Goal: Task Accomplishment & Management: Manage account settings

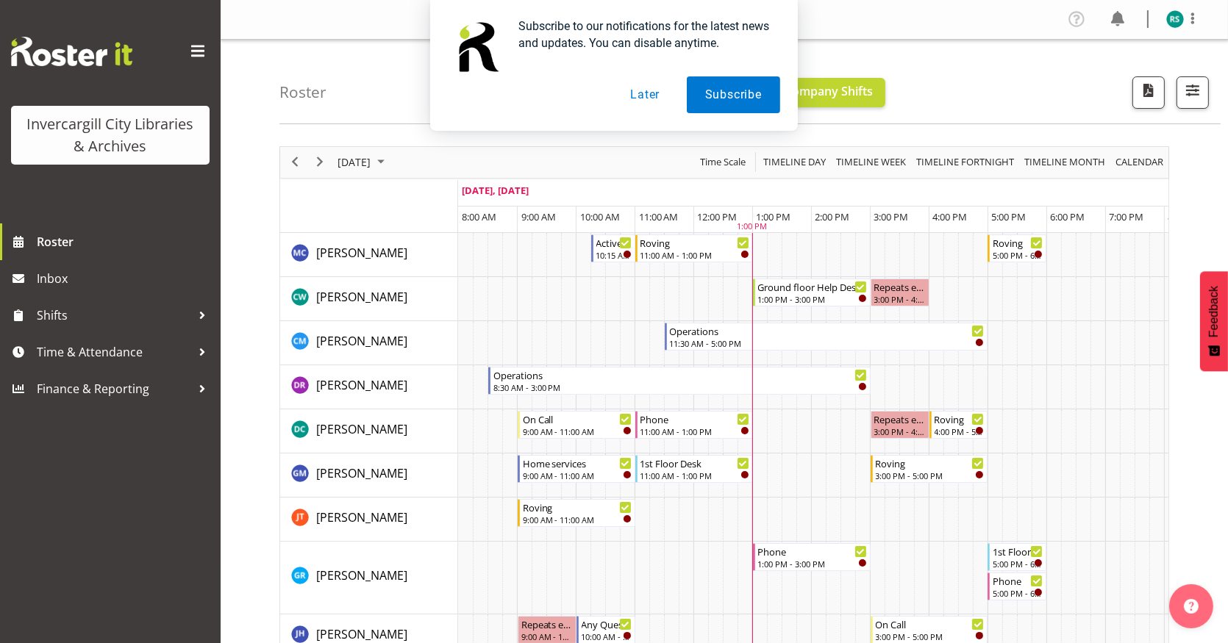
click at [649, 93] on button "Later" at bounding box center [645, 94] width 66 height 37
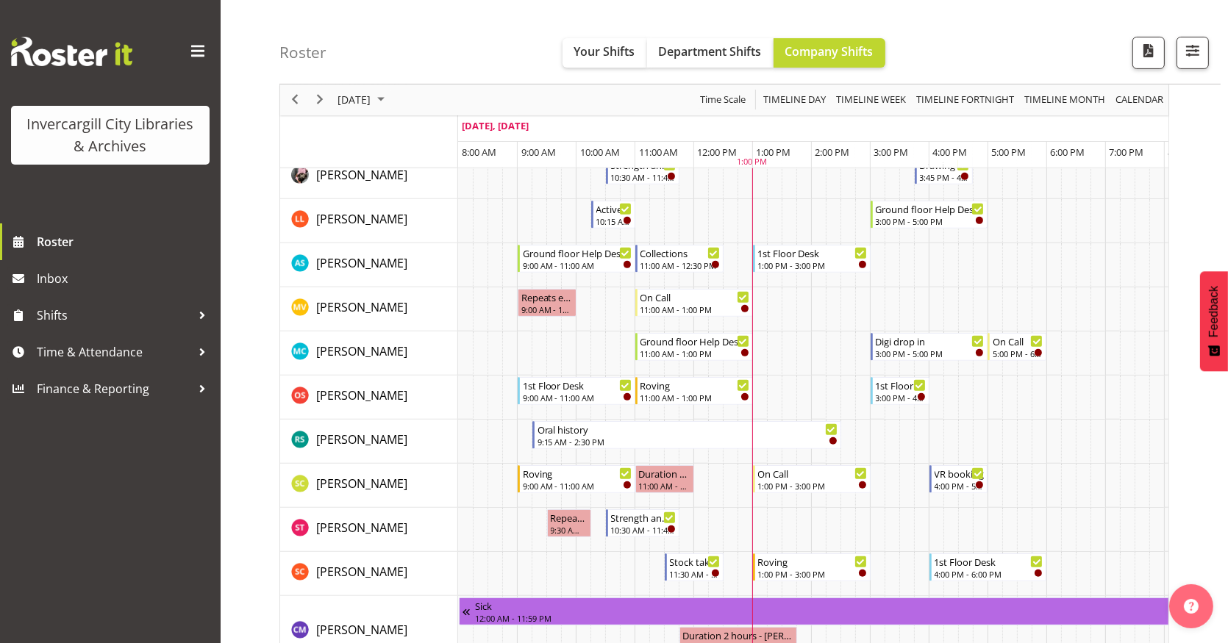
scroll to position [735, 0]
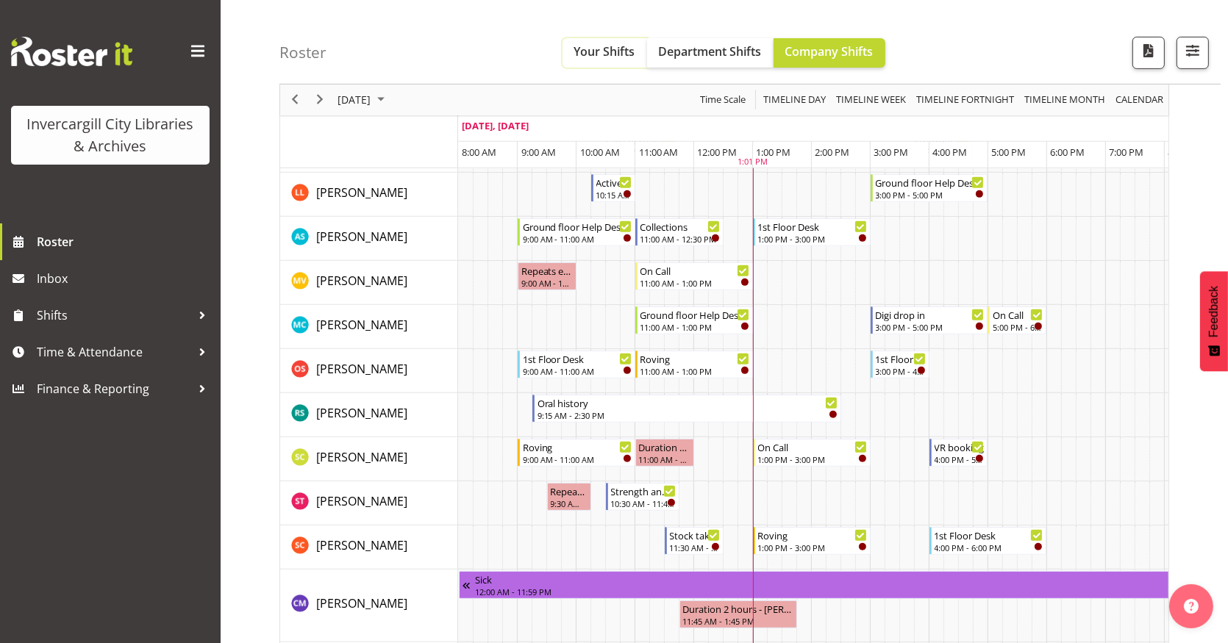
click at [587, 54] on span "Your Shifts" at bounding box center [604, 51] width 61 height 16
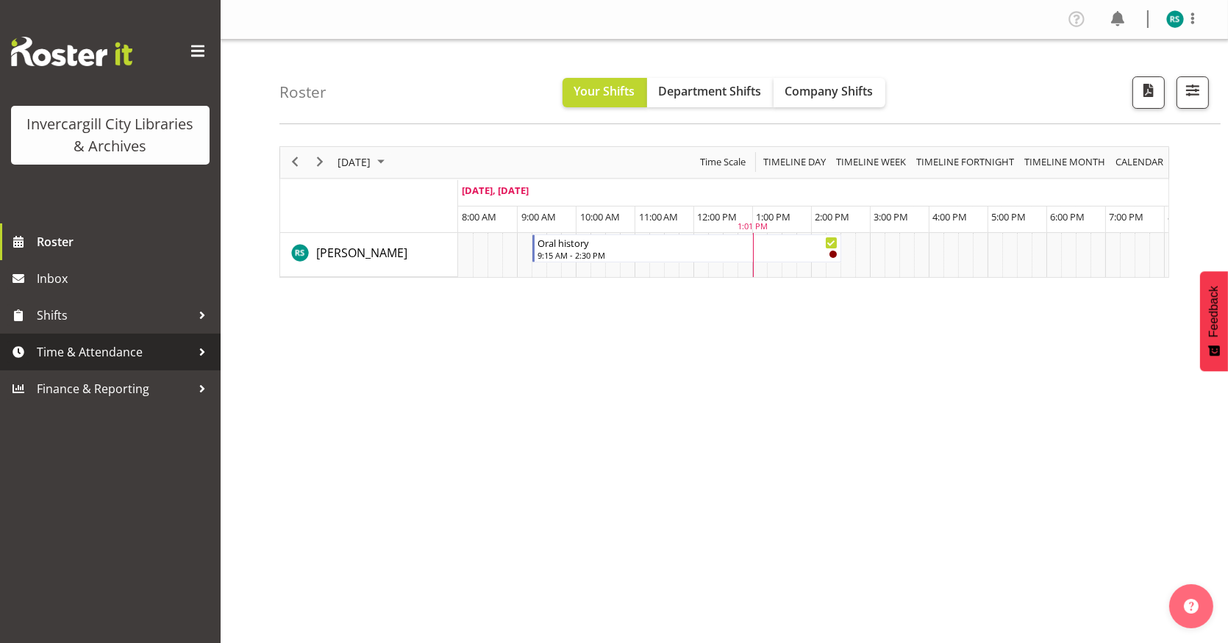
click at [65, 351] on span "Time & Attendance" at bounding box center [114, 352] width 154 height 22
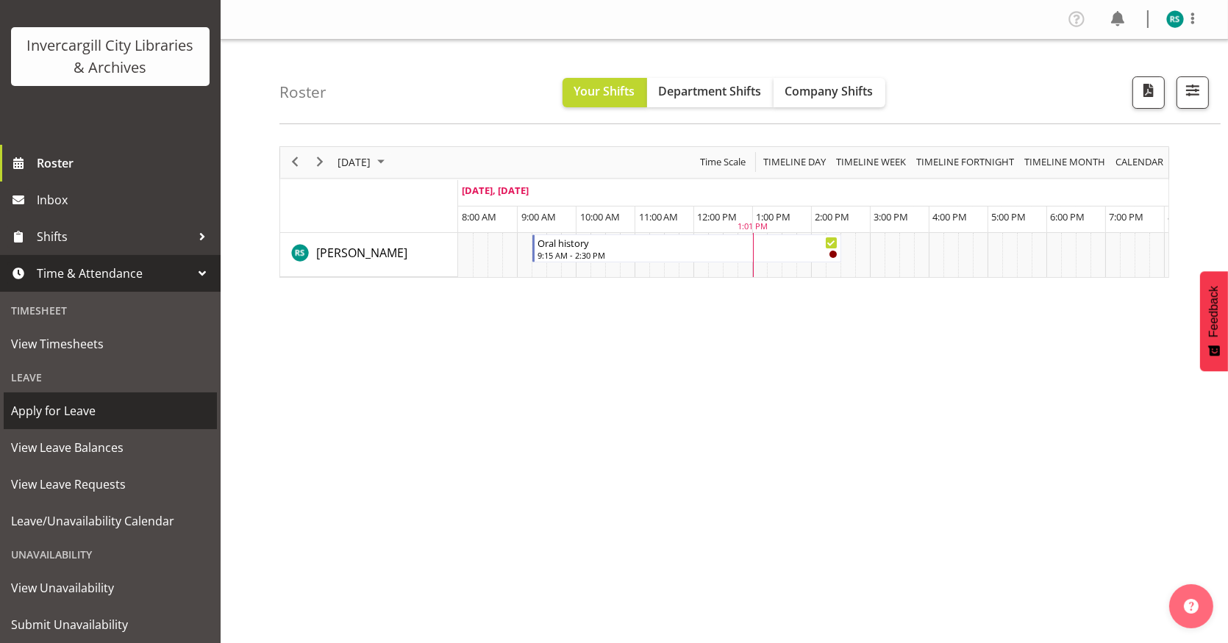
scroll to position [119, 0]
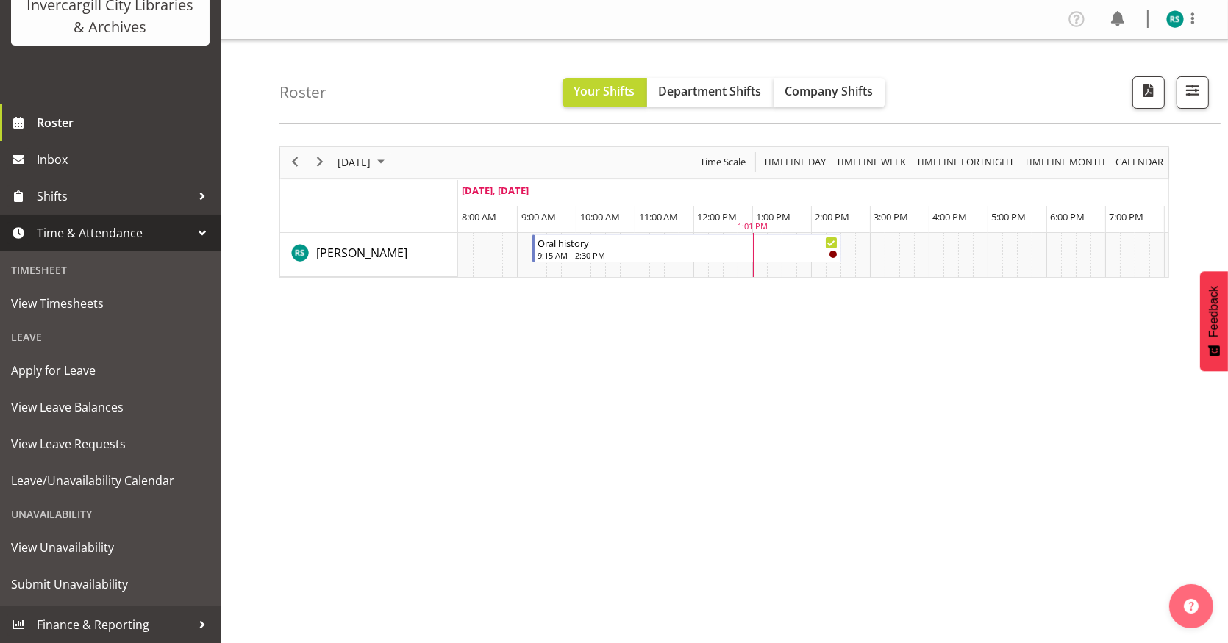
click at [34, 518] on div "Unavailability" at bounding box center [110, 514] width 213 height 30
click at [64, 476] on span "Leave/Unavailability Calendar" at bounding box center [110, 481] width 199 height 22
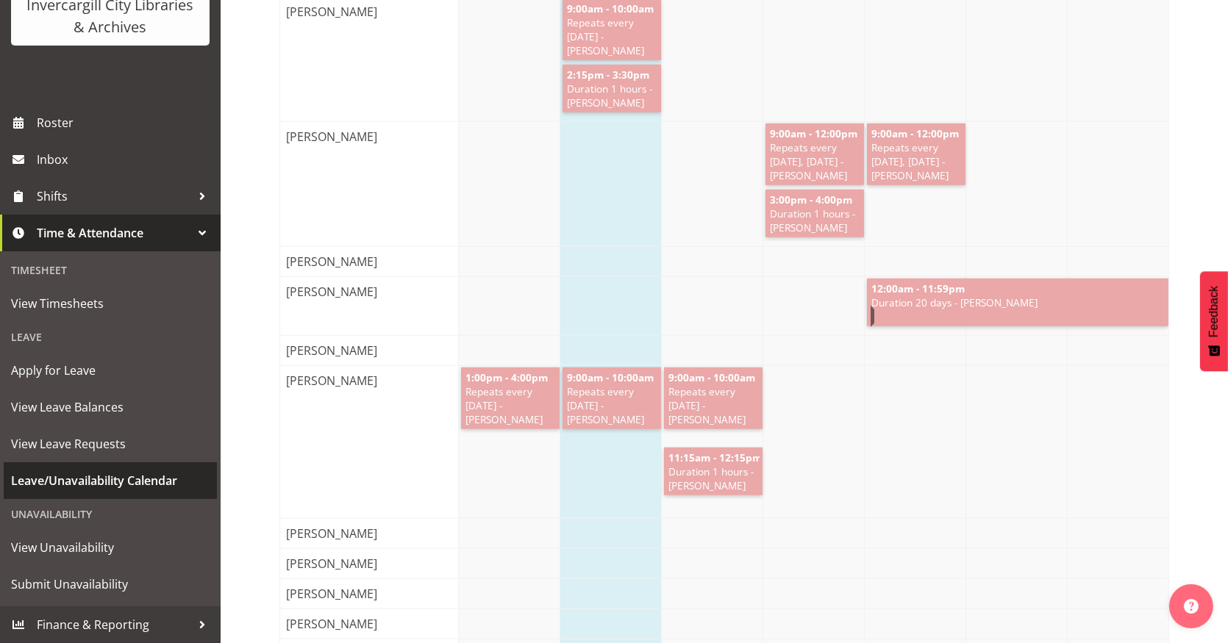
scroll to position [1960, 0]
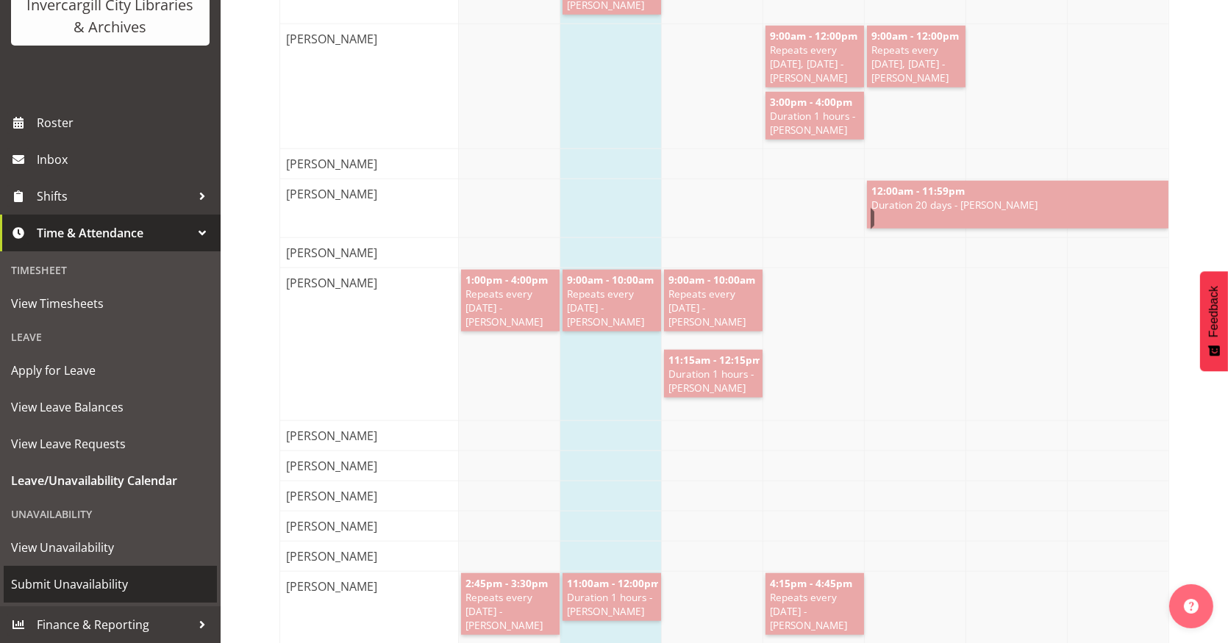
click at [63, 577] on span "Submit Unavailability" at bounding box center [110, 585] width 199 height 22
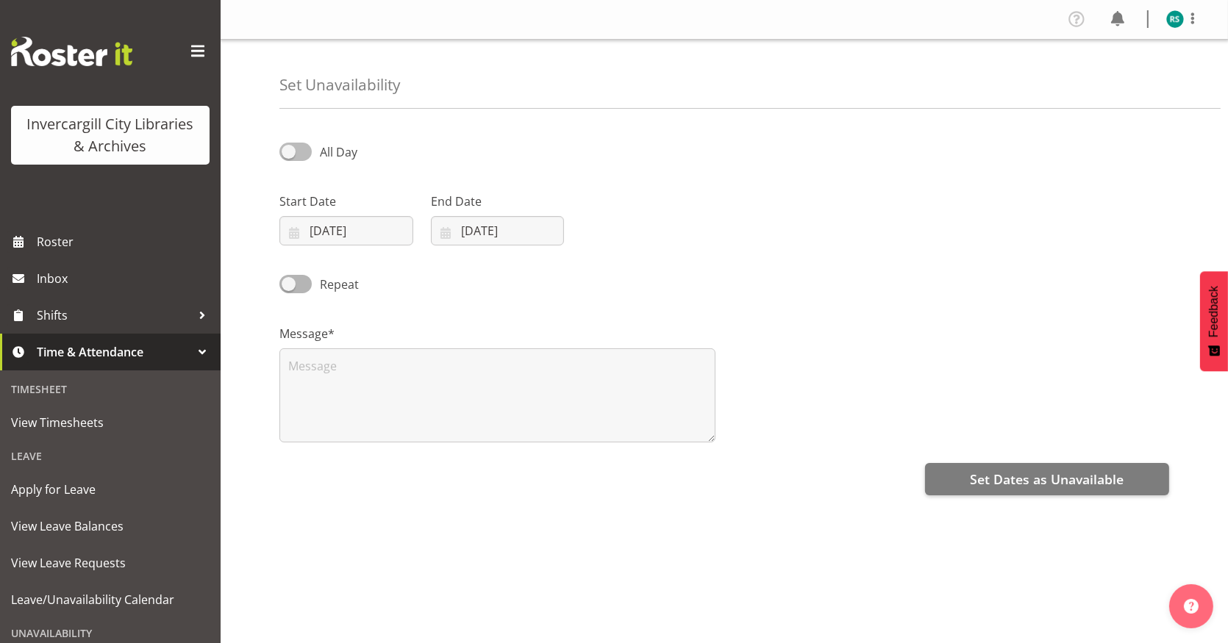
click at [292, 146] on span at bounding box center [295, 152] width 32 height 18
click at [289, 147] on input "All Day" at bounding box center [284, 152] width 10 height 10
checkbox input "true"
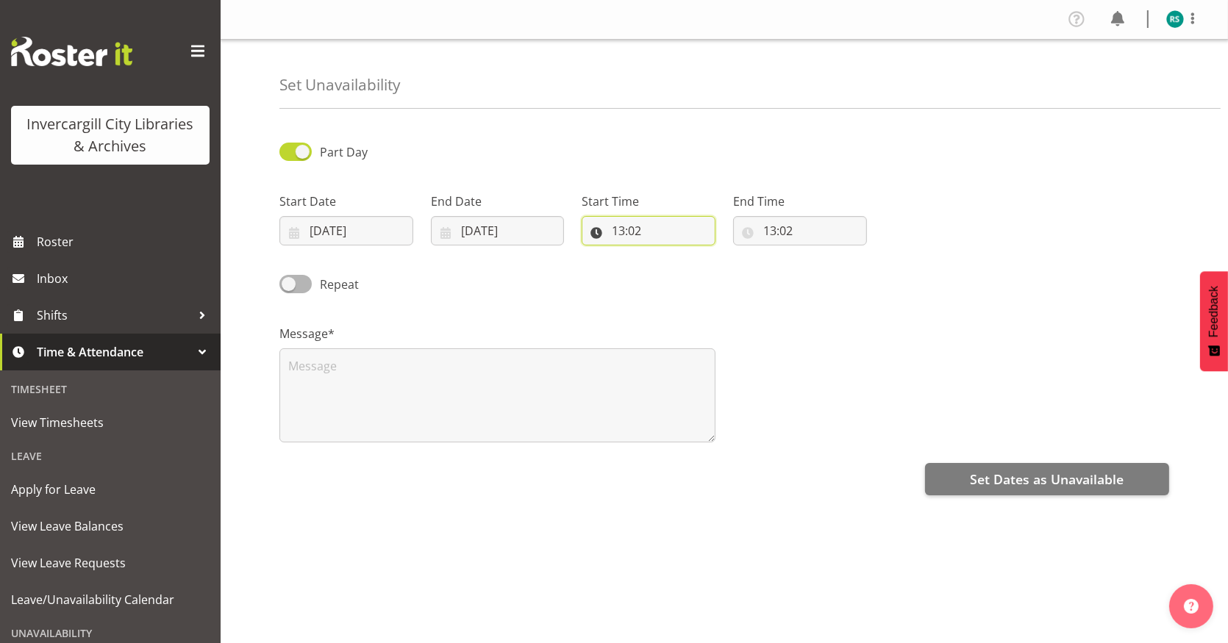
click at [649, 228] on input "13:02" at bounding box center [649, 230] width 134 height 29
click at [729, 266] on select "00 01 02 03 04 05 06 07 08 09 10 11 12 13 14 15 16 17 18 19 20 21 22 23 24 25 2…" at bounding box center [720, 268] width 33 height 29
select select "30"
click at [704, 254] on select "00 01 02 03 04 05 06 07 08 09 10 11 12 13 14 15 16 17 18 19 20 21 22 23 24 25 2…" at bounding box center [720, 268] width 33 height 29
type input "13:30"
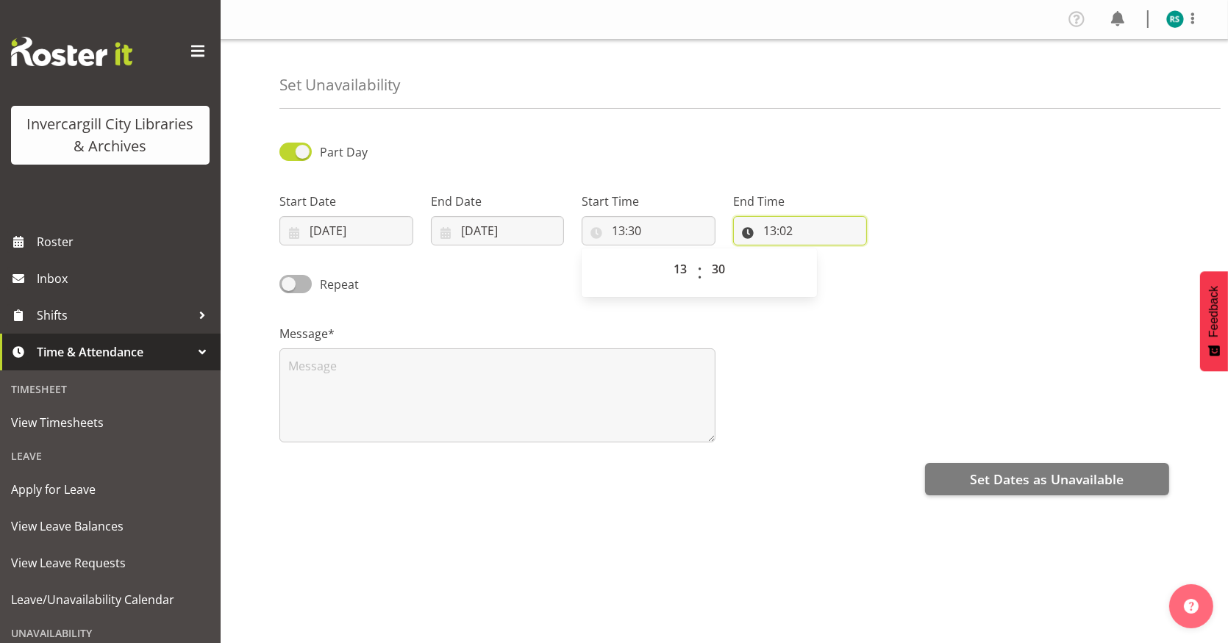
click at [815, 225] on input "13:02" at bounding box center [800, 230] width 134 height 29
click at [835, 271] on select "00 01 02 03 04 05 06 07 08 09 10 11 12 13 14 15 16 17 18 19 20 21 22 23" at bounding box center [833, 268] width 33 height 29
select select "14"
click at [817, 254] on select "00 01 02 03 04 05 06 07 08 09 10 11 12 13 14 15 16 17 18 19 20 21 22 23" at bounding box center [833, 268] width 33 height 29
type input "14:02"
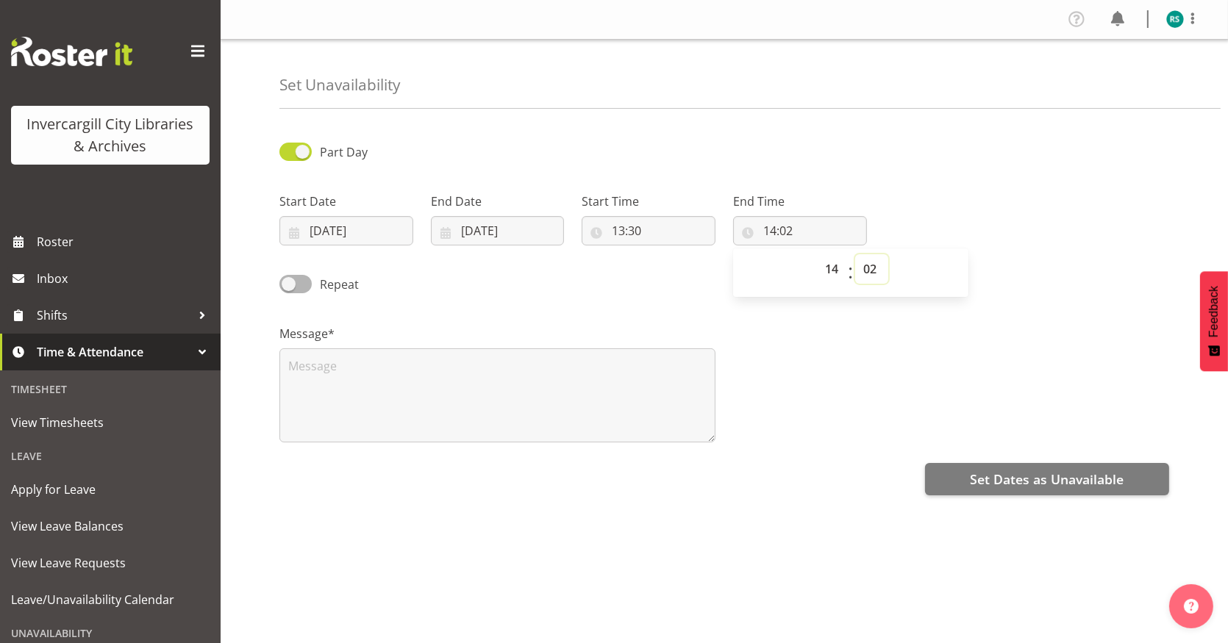
click at [871, 275] on select "00 01 02 03 04 05 06 07 08 09 10 11 12 13 14 15 16 17 18 19 20 21 22 23 24 25 2…" at bounding box center [871, 268] width 33 height 29
select select "45"
click at [855, 254] on select "00 01 02 03 04 05 06 07 08 09 10 11 12 13 14 15 16 17 18 19 20 21 22 23 24 25 2…" at bounding box center [871, 268] width 33 height 29
type input "14:45"
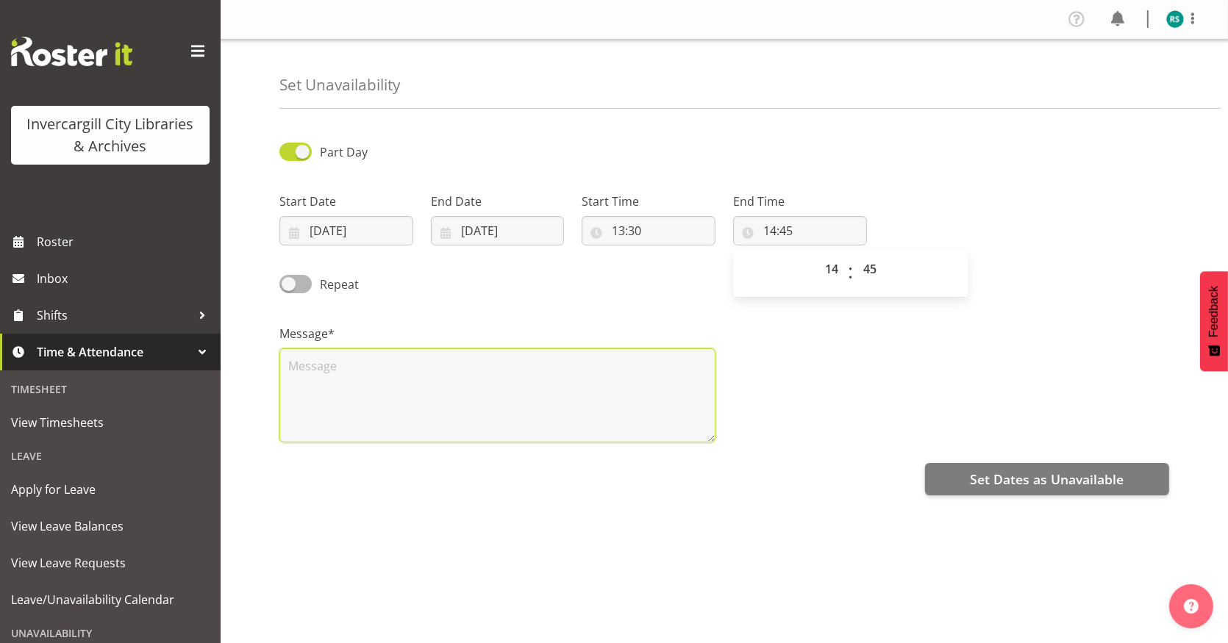
click at [385, 358] on textarea at bounding box center [497, 396] width 436 height 94
click at [337, 380] on textarea "Leaving at 1.30pm today and will be back around 4.30pm for the oral history tra…" at bounding box center [497, 396] width 436 height 94
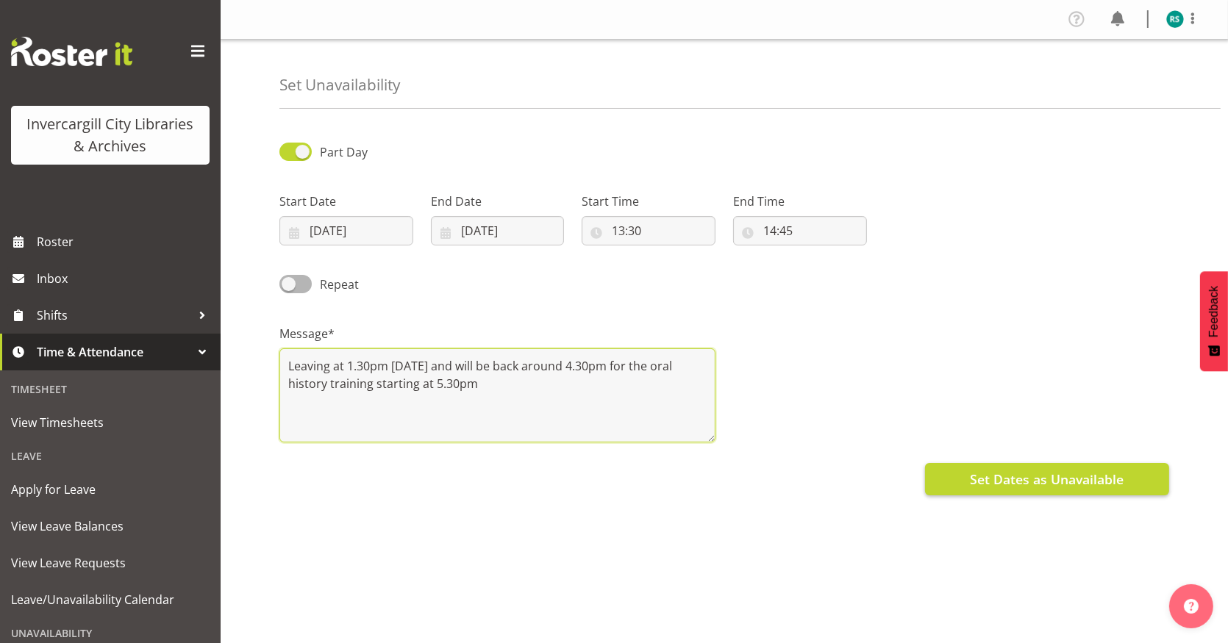
type textarea "Leaving at 1.30pm today and will be back around 4.30pm for the oral history tra…"
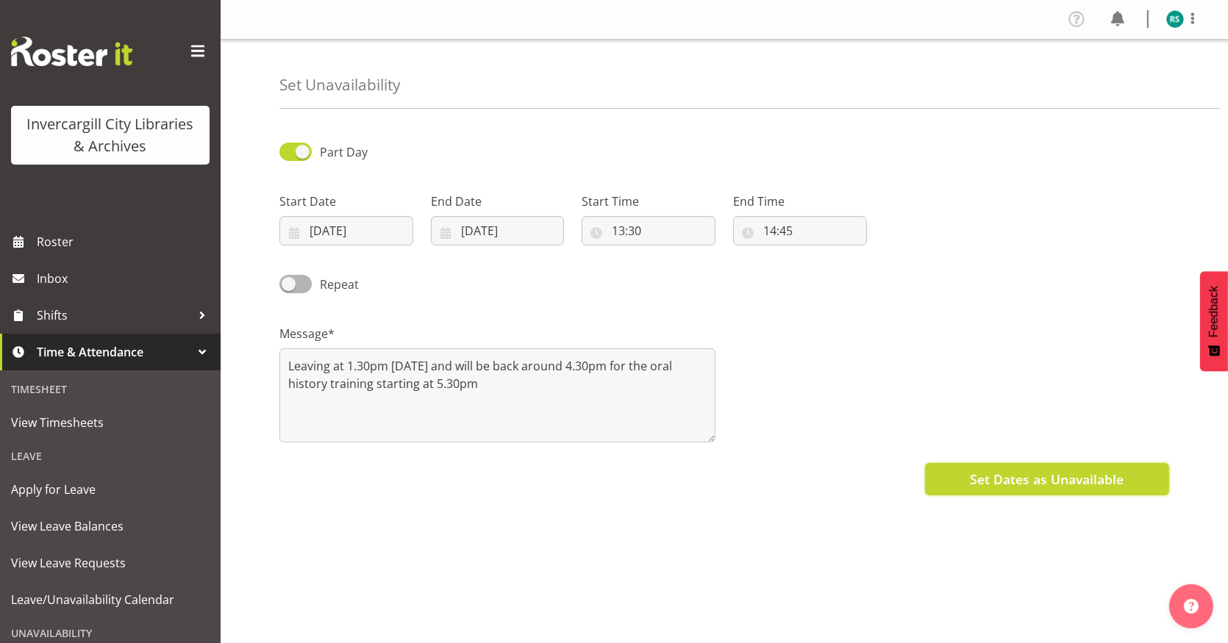
click at [999, 471] on span "Set Dates as Unavailable" at bounding box center [1047, 479] width 154 height 19
